Goal: Complete application form

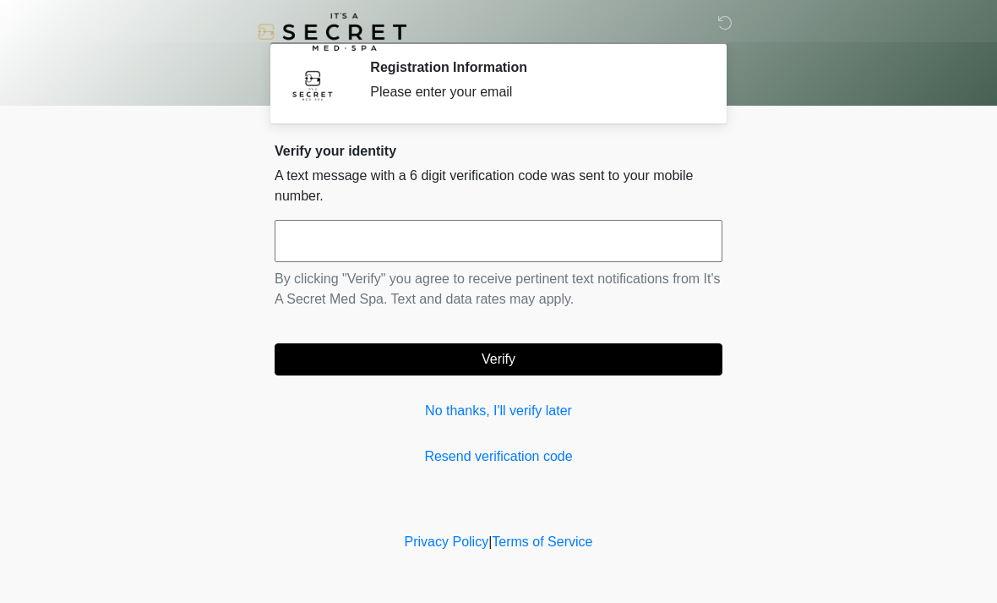
click at [347, 237] on input "text" at bounding box center [499, 241] width 448 height 42
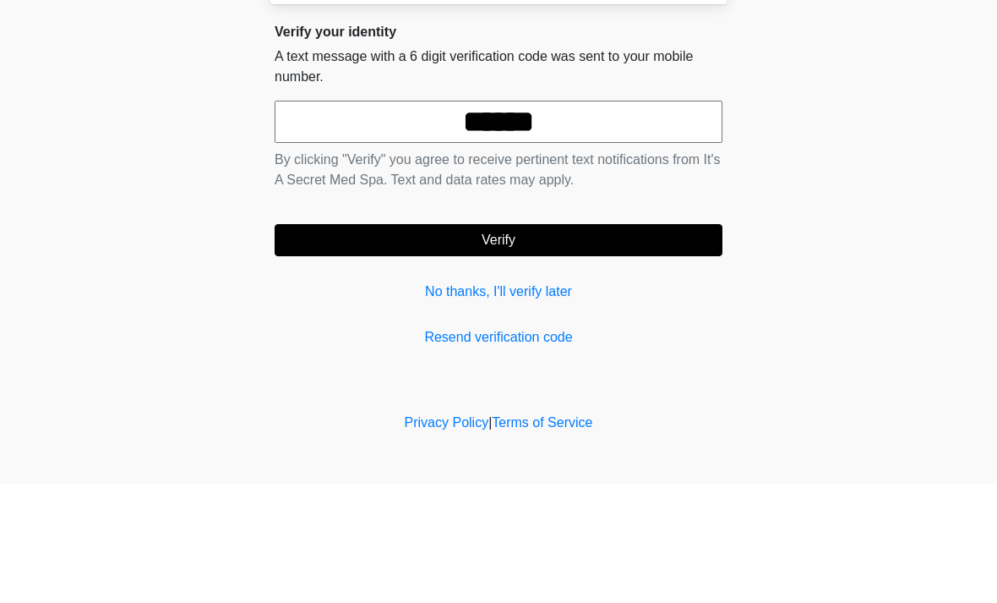
type input "******"
click at [523, 343] on button "Verify" at bounding box center [499, 359] width 448 height 32
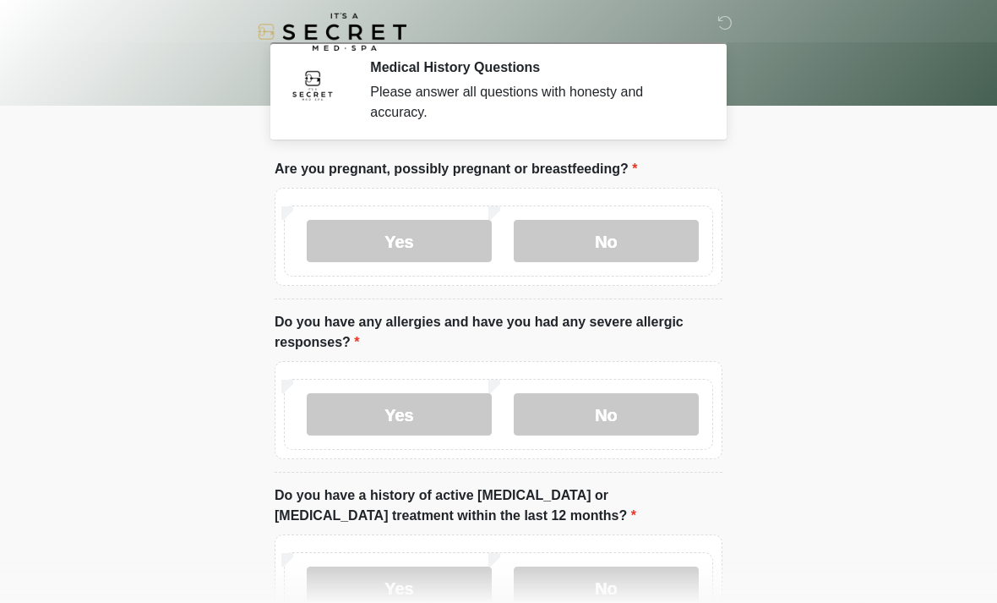
click at [622, 232] on label "No" at bounding box center [606, 241] width 185 height 42
click at [620, 400] on label "No" at bounding box center [606, 414] width 185 height 42
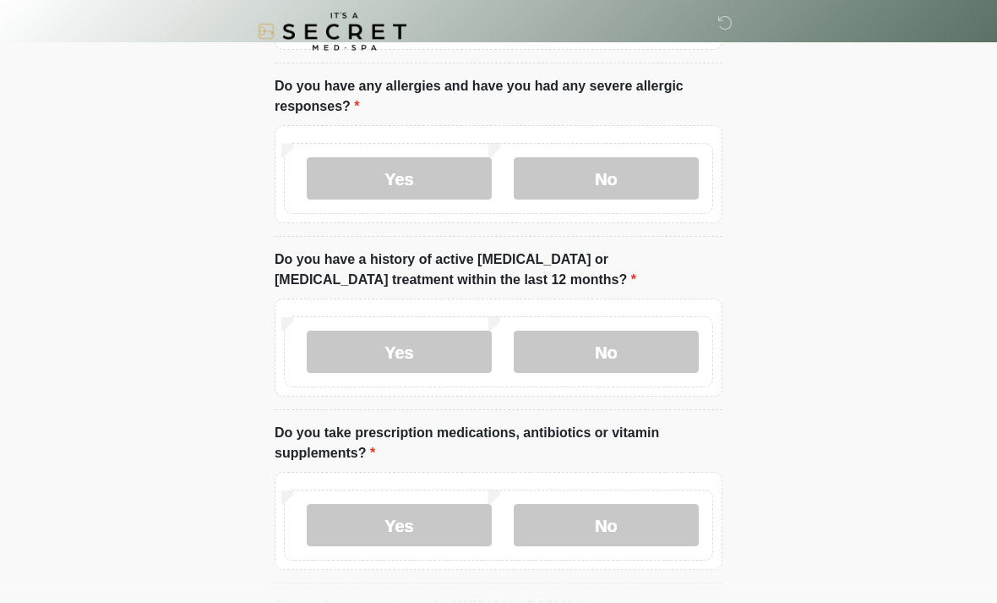
scroll to position [236, 0]
click at [592, 352] on label "No" at bounding box center [606, 351] width 185 height 42
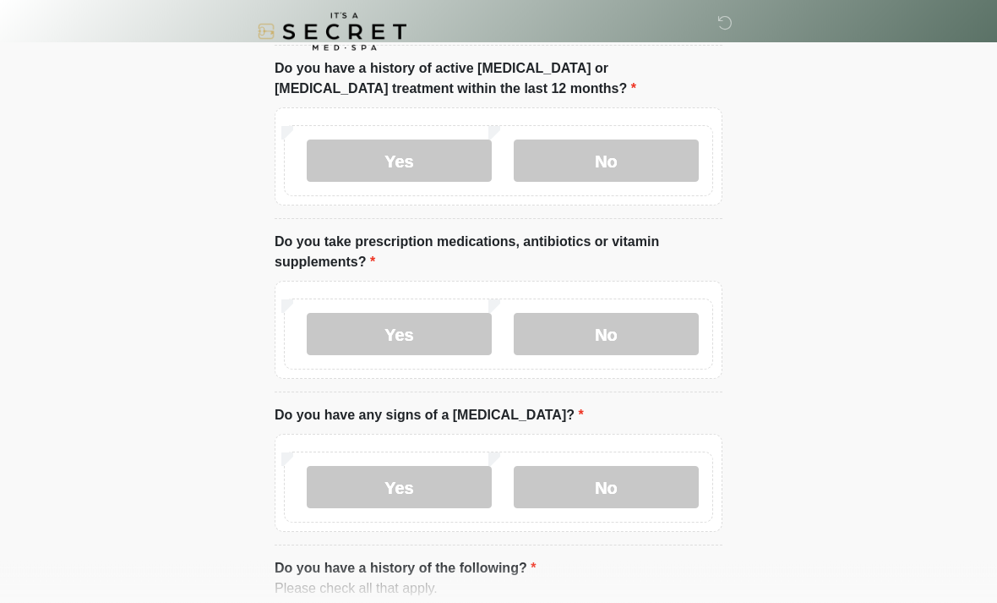
scroll to position [432, 0]
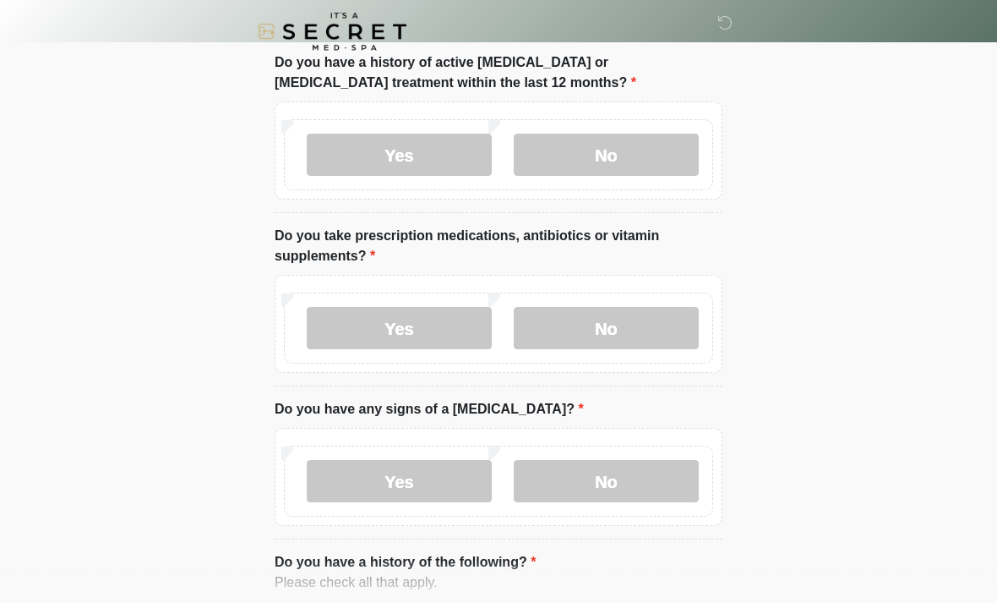
click at [406, 334] on label "Yes" at bounding box center [399, 329] width 185 height 42
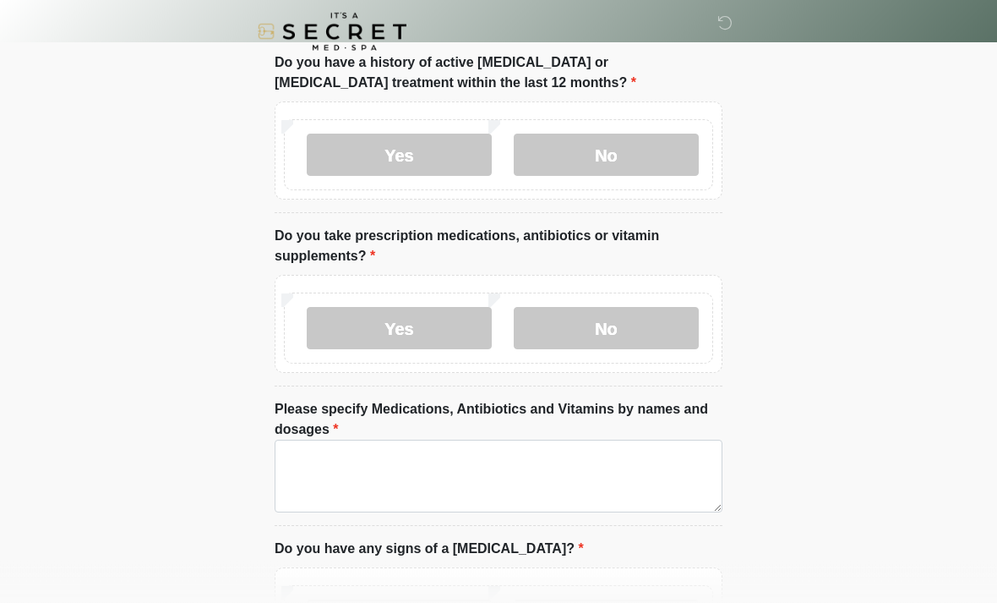
scroll to position [433, 0]
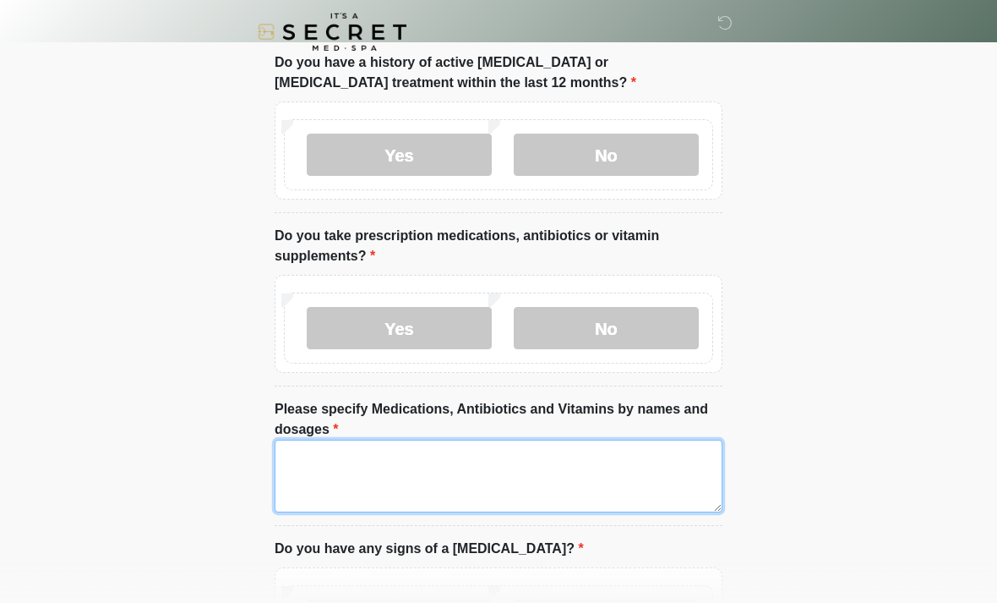
click at [377, 454] on textarea "Please specify Medications, Antibiotics and Vitamins by names and dosages" at bounding box center [499, 476] width 448 height 73
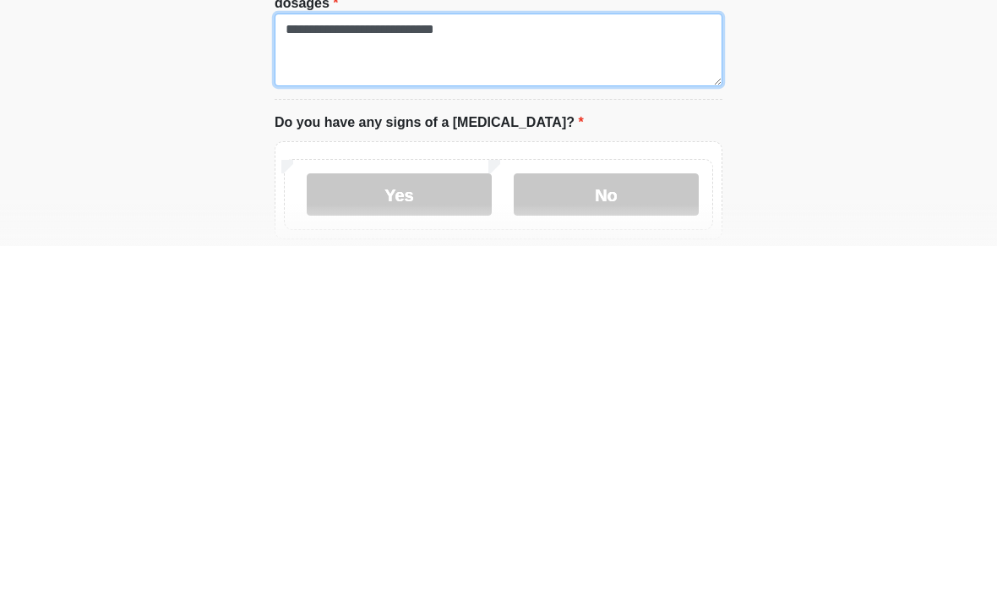
type textarea "**********"
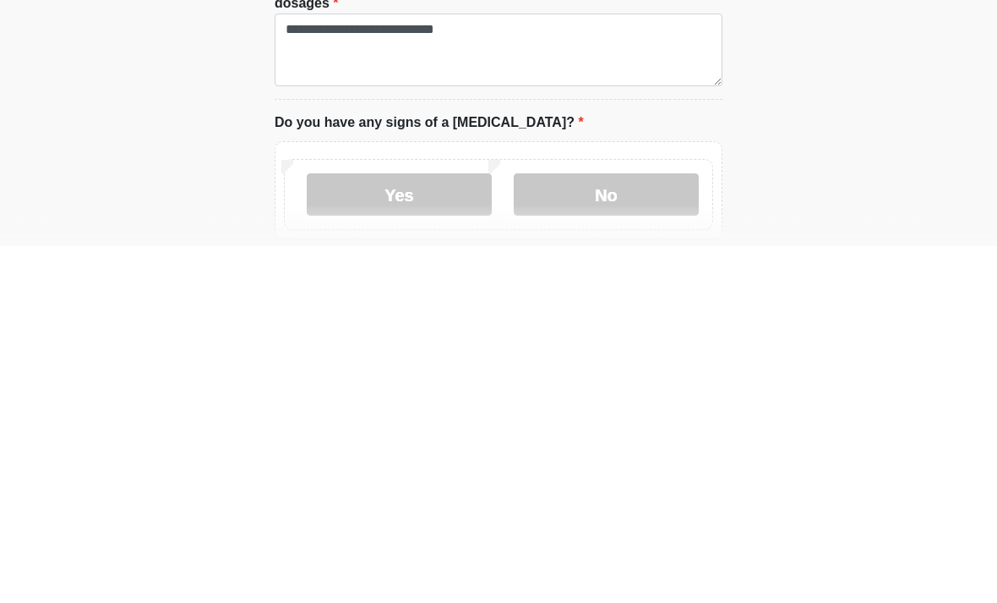
click at [567, 530] on label "No" at bounding box center [606, 551] width 185 height 42
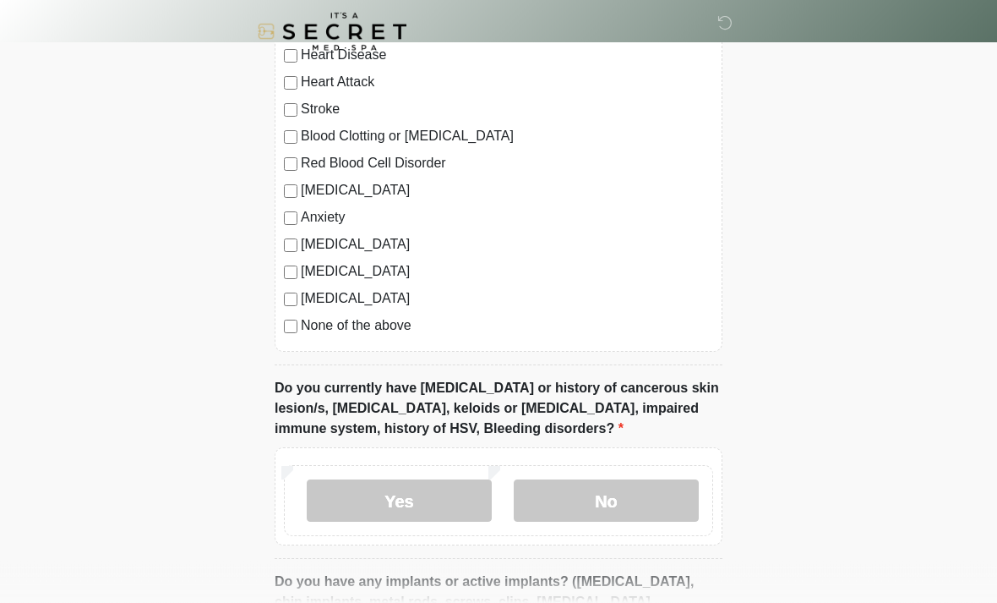
scroll to position [1165, 0]
click at [639, 479] on label "No" at bounding box center [606, 500] width 185 height 42
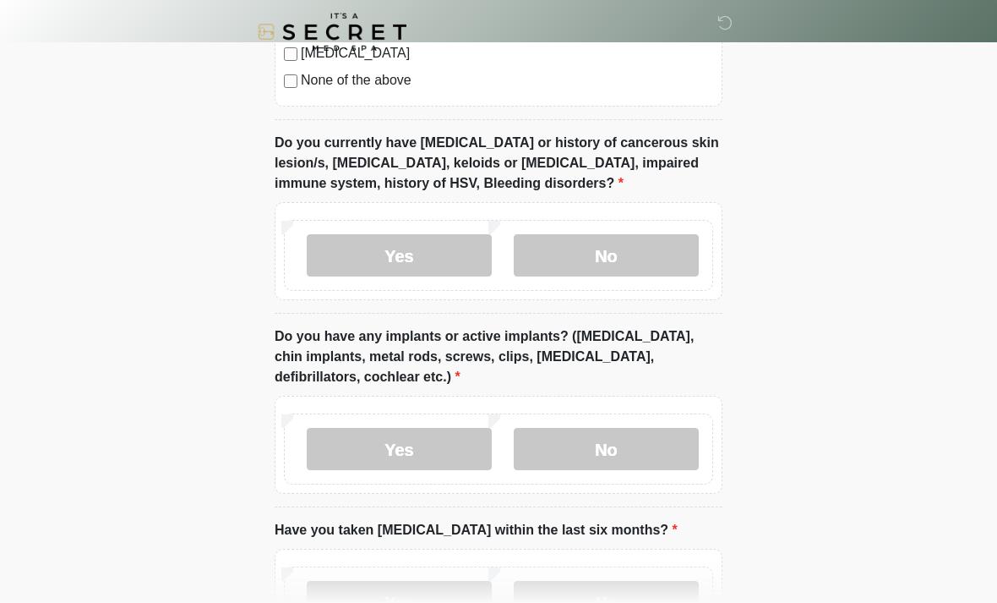
scroll to position [1435, 0]
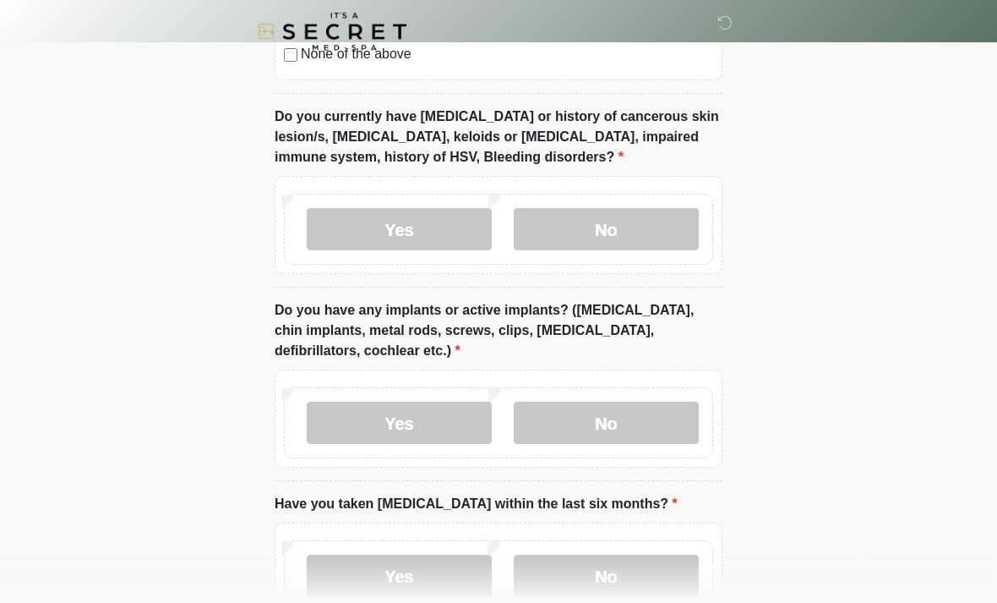
click at [404, 419] on label "Yes" at bounding box center [399, 423] width 185 height 42
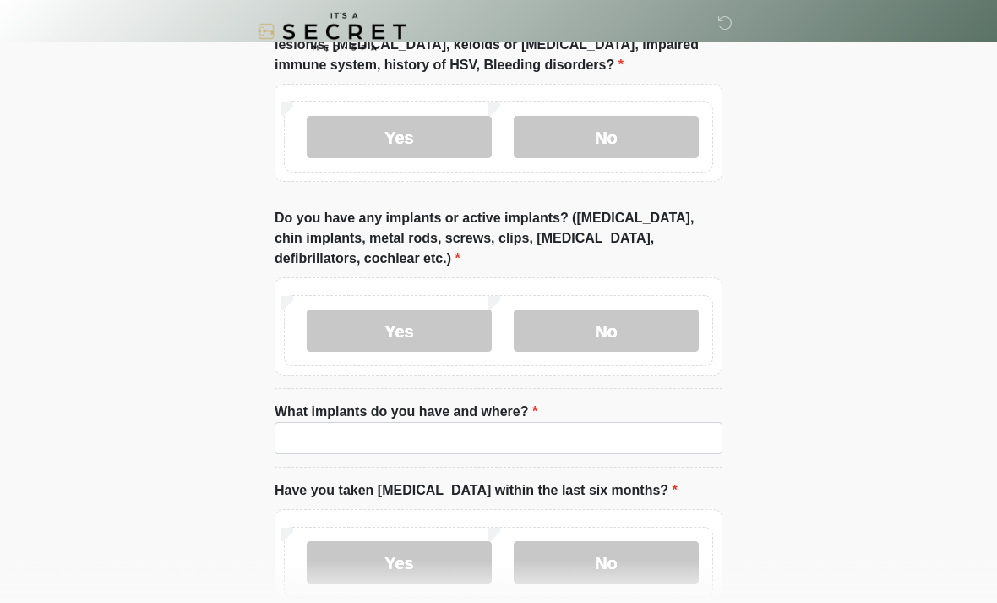
scroll to position [1528, 0]
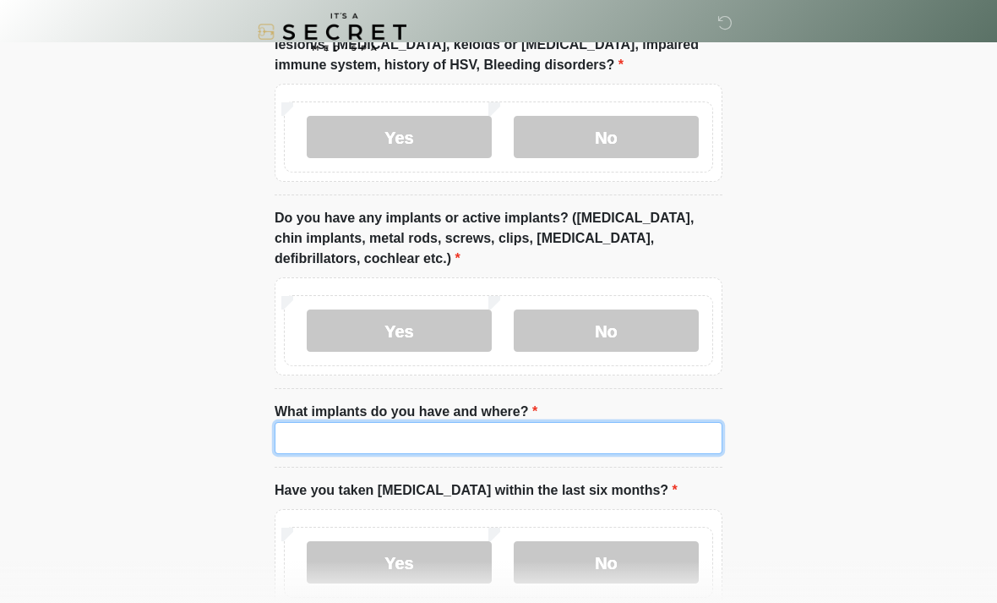
click at [401, 423] on input "What implants do you have and where?" at bounding box center [499, 438] width 448 height 32
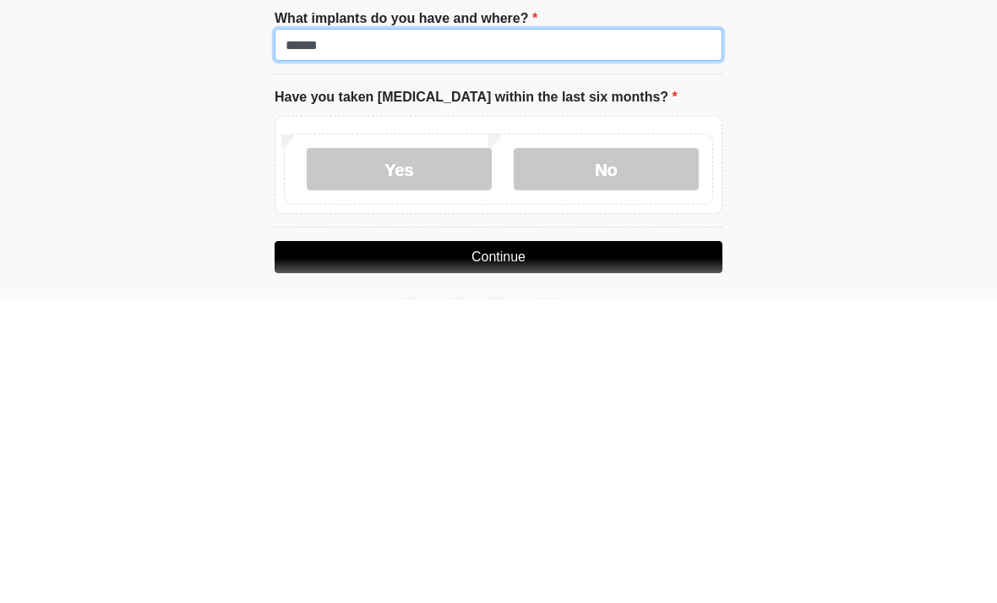
scroll to position [1621, 0]
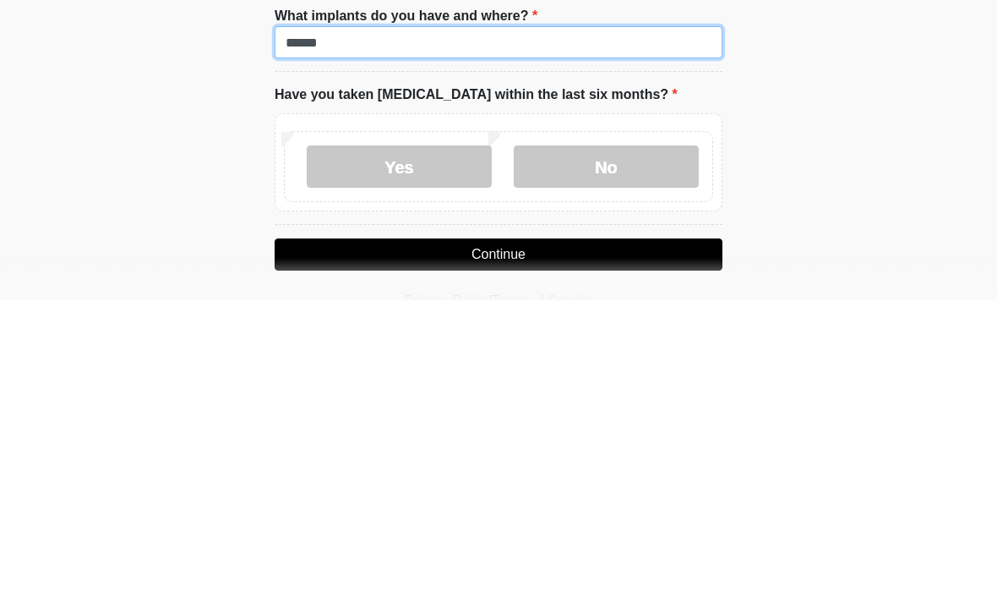
type input "******"
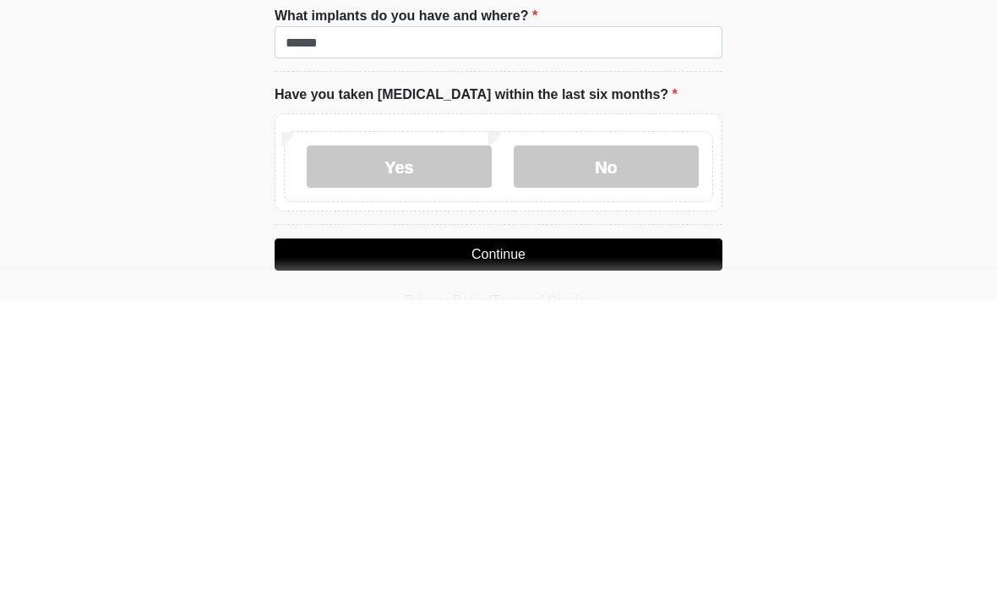
click at [631, 448] on label "No" at bounding box center [606, 469] width 185 height 42
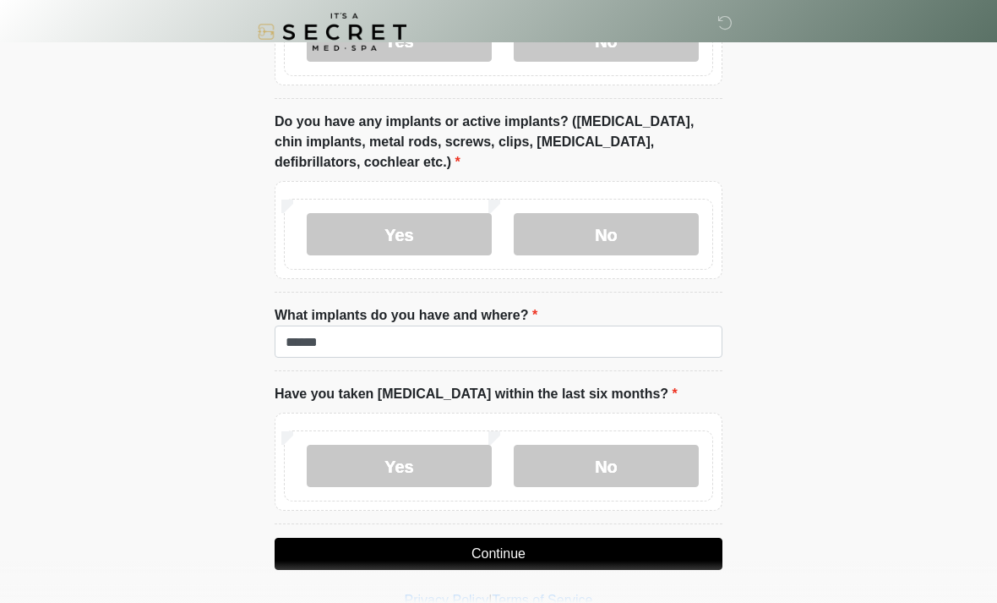
click at [508, 549] on button "Continue" at bounding box center [499, 554] width 448 height 32
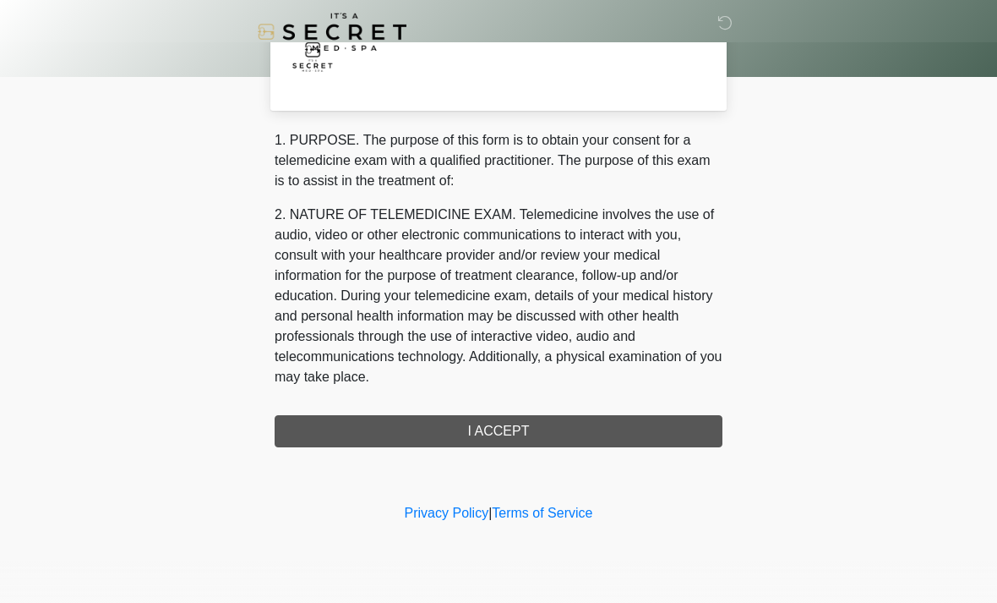
scroll to position [0, 0]
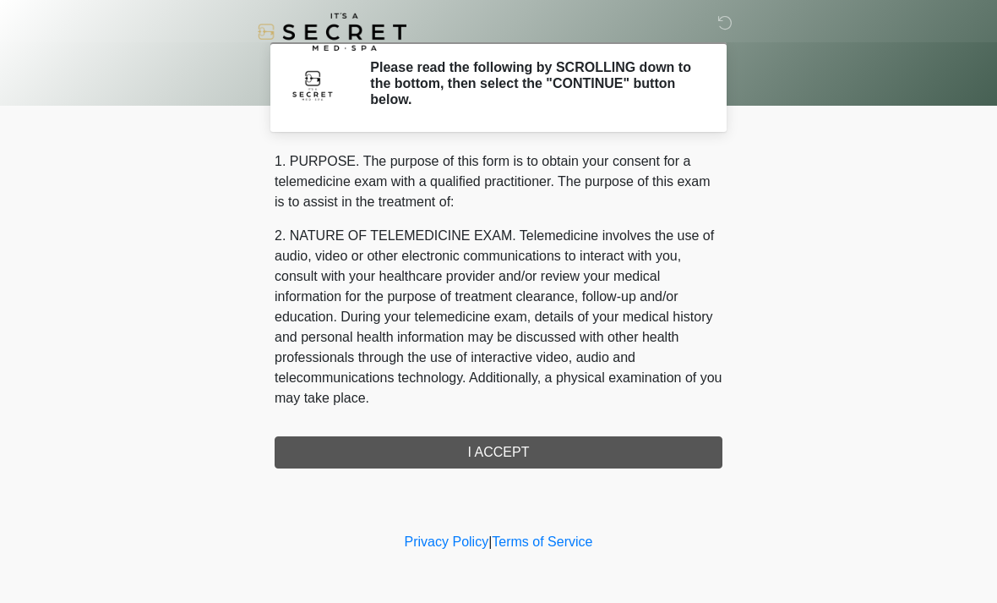
click at [503, 456] on div "1. PURPOSE. The purpose of this form is to obtain your consent for a telemedici…" at bounding box center [499, 309] width 448 height 317
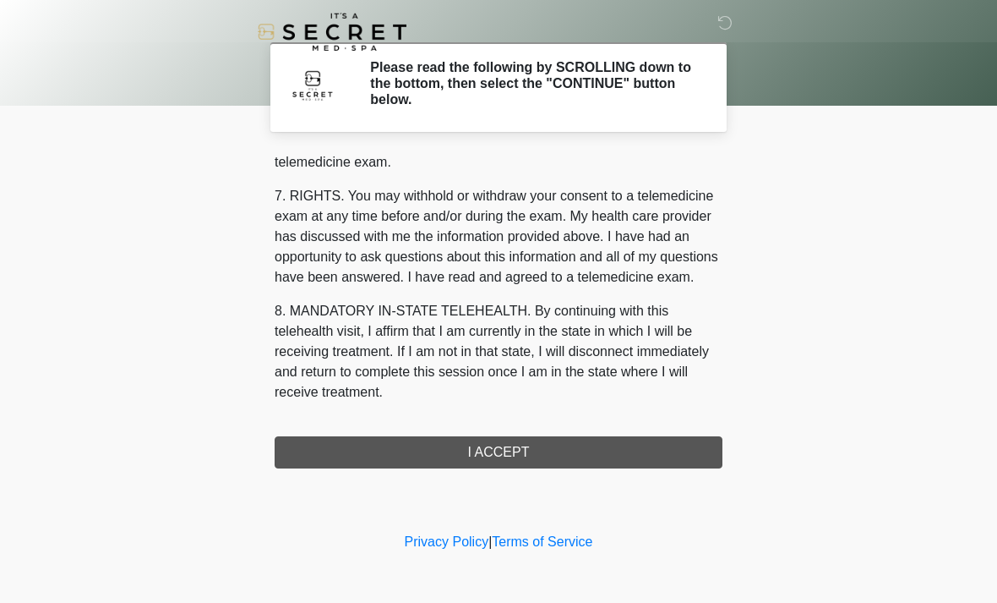
scroll to position [716, 0]
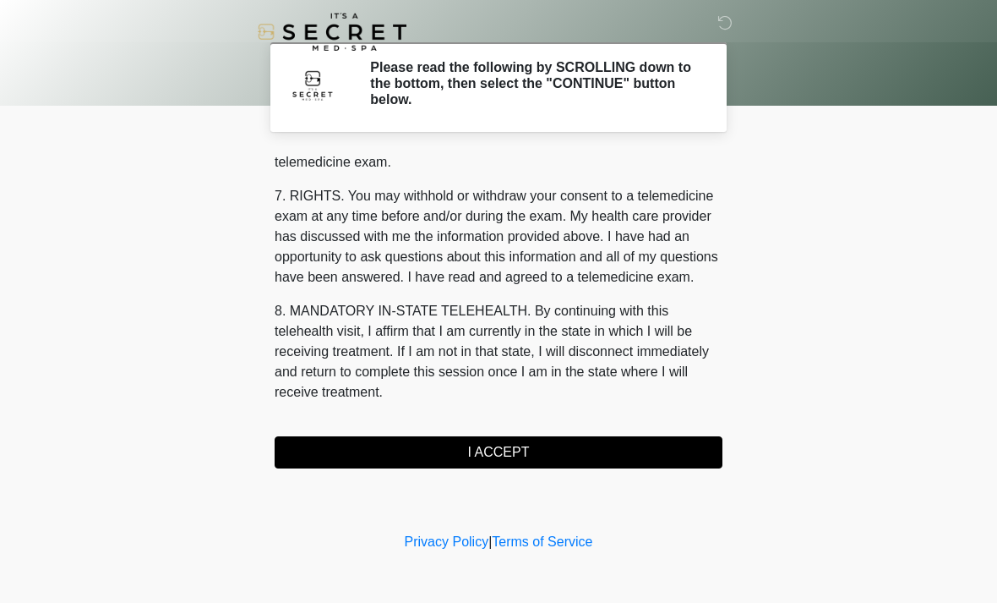
click at [509, 447] on button "I ACCEPT" at bounding box center [499, 452] width 448 height 32
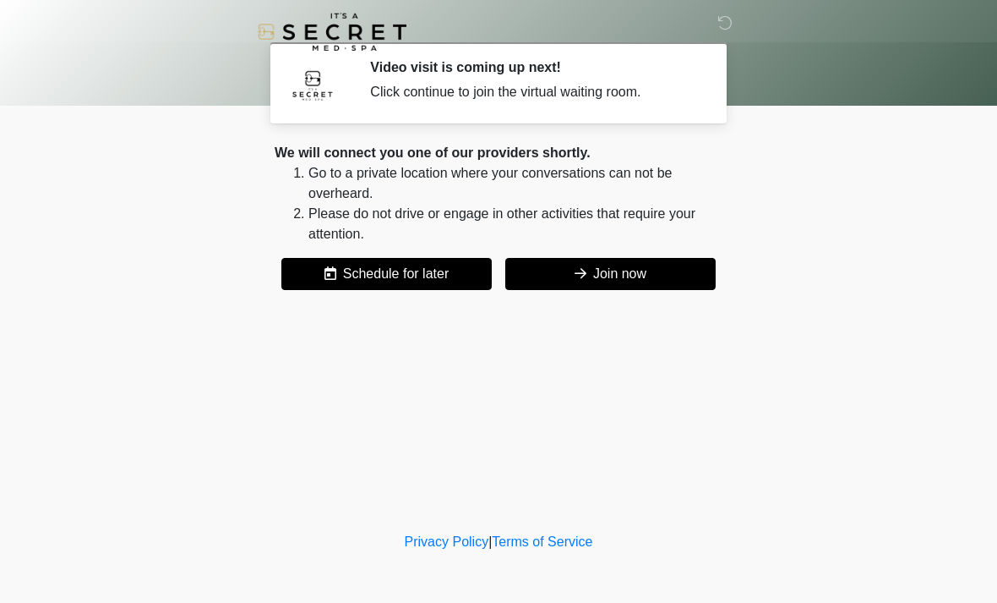
click at [598, 276] on button "Join now" at bounding box center [610, 274] width 210 height 32
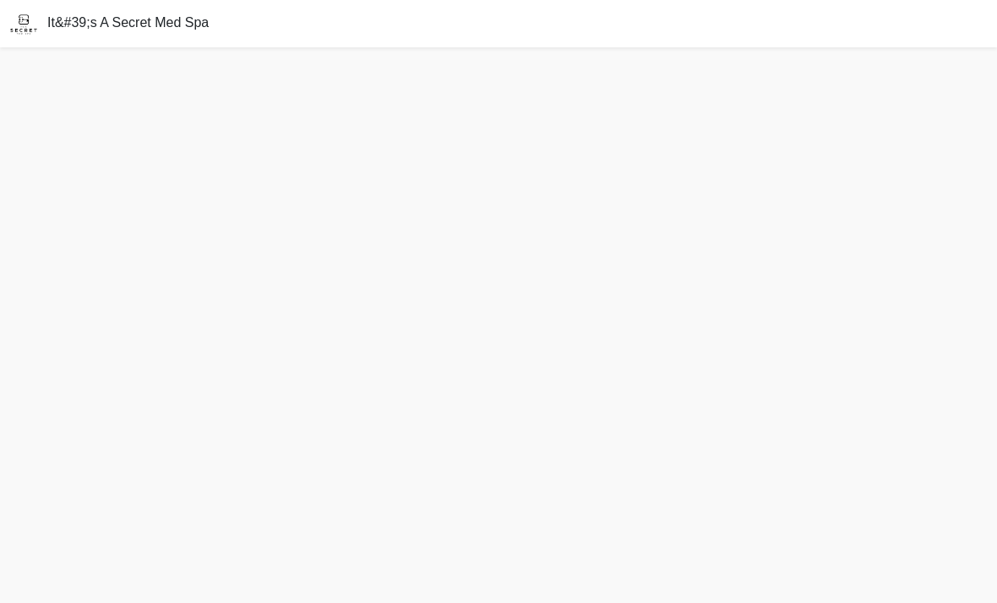
scroll to position [5, 0]
